Goal: Download file/media

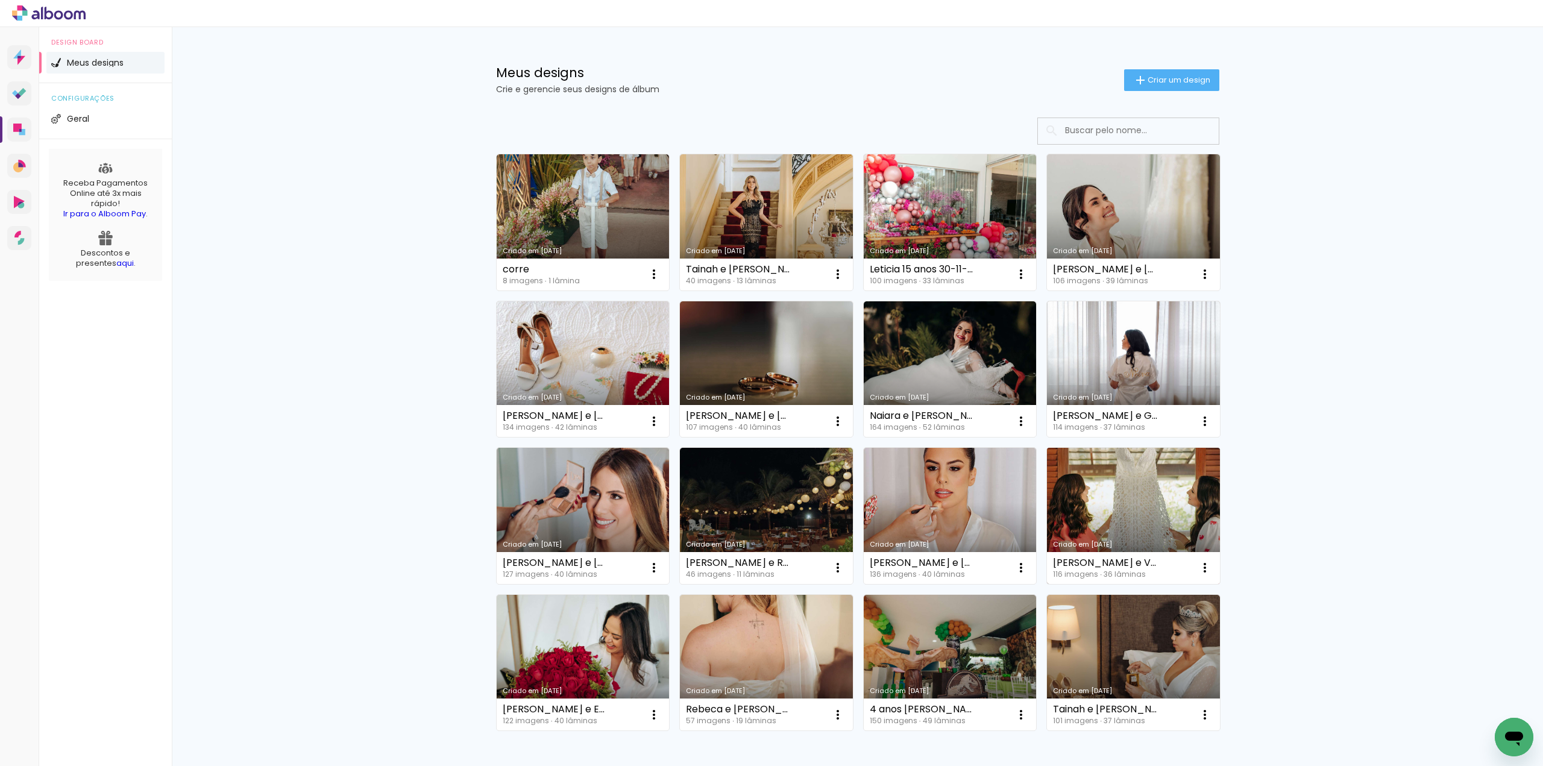
click at [1144, 515] on link "Criado em [DATE]" at bounding box center [1133, 516] width 173 height 136
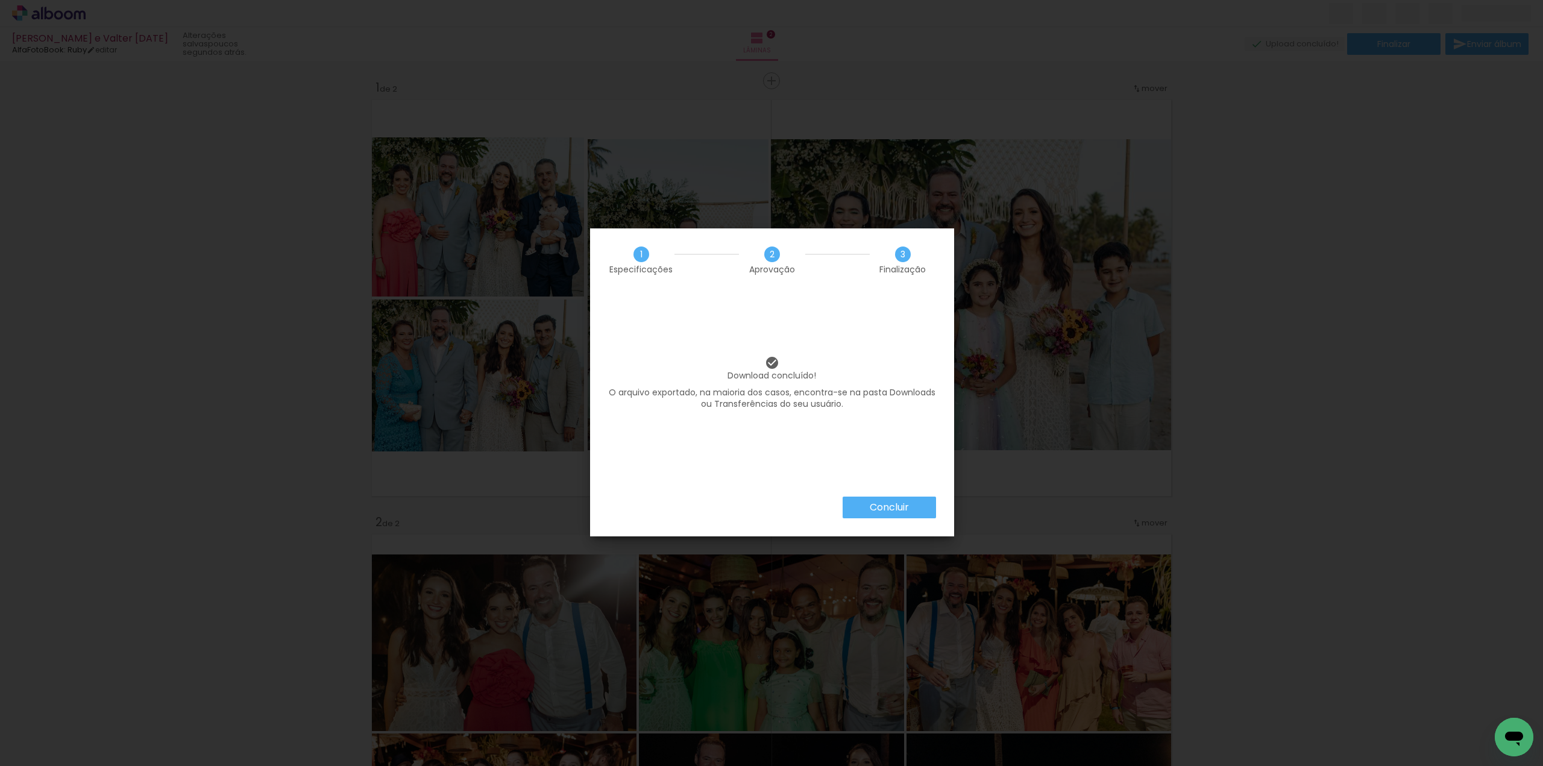
scroll to position [5015, 0]
click at [0, 0] on slot "Concluir" at bounding box center [0, 0] width 0 height 0
